Goal: Find specific page/section: Find specific page/section

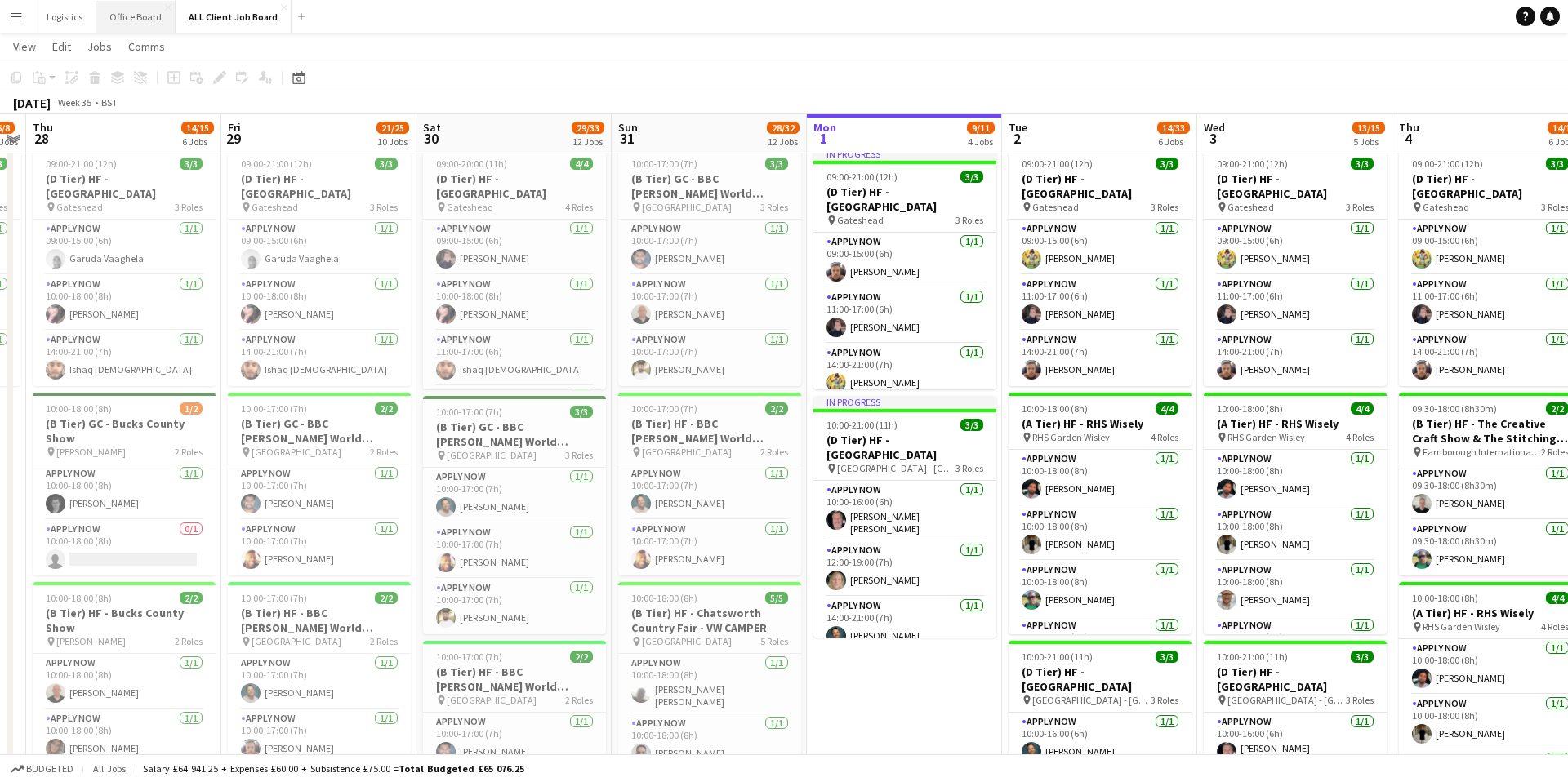
scroll to position [293, 0]
click at [129, 19] on button "Office Board Close" at bounding box center [136, 16] width 79 height 32
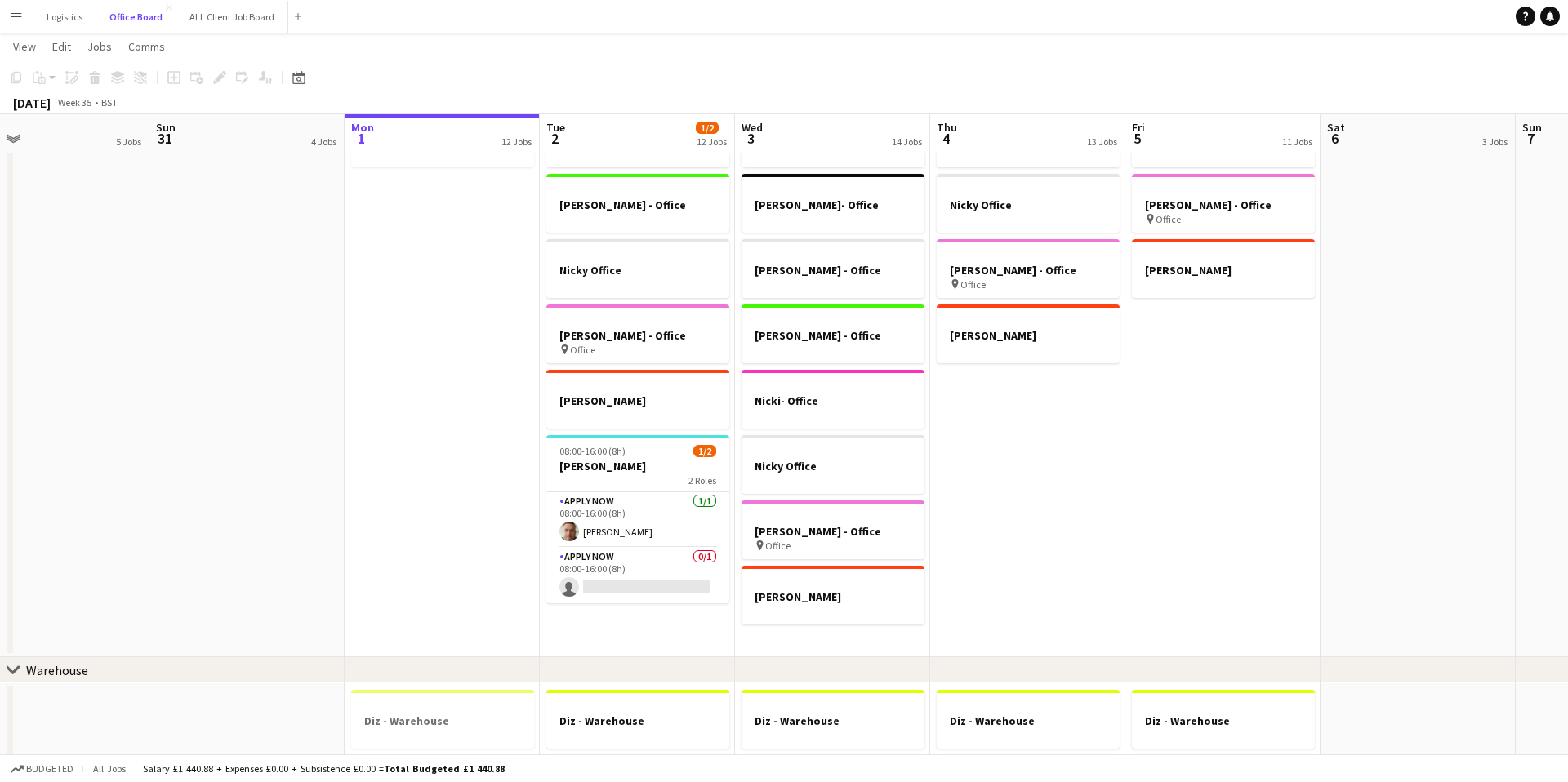
scroll to position [222, 0]
